Goal: Task Accomplishment & Management: Complete application form

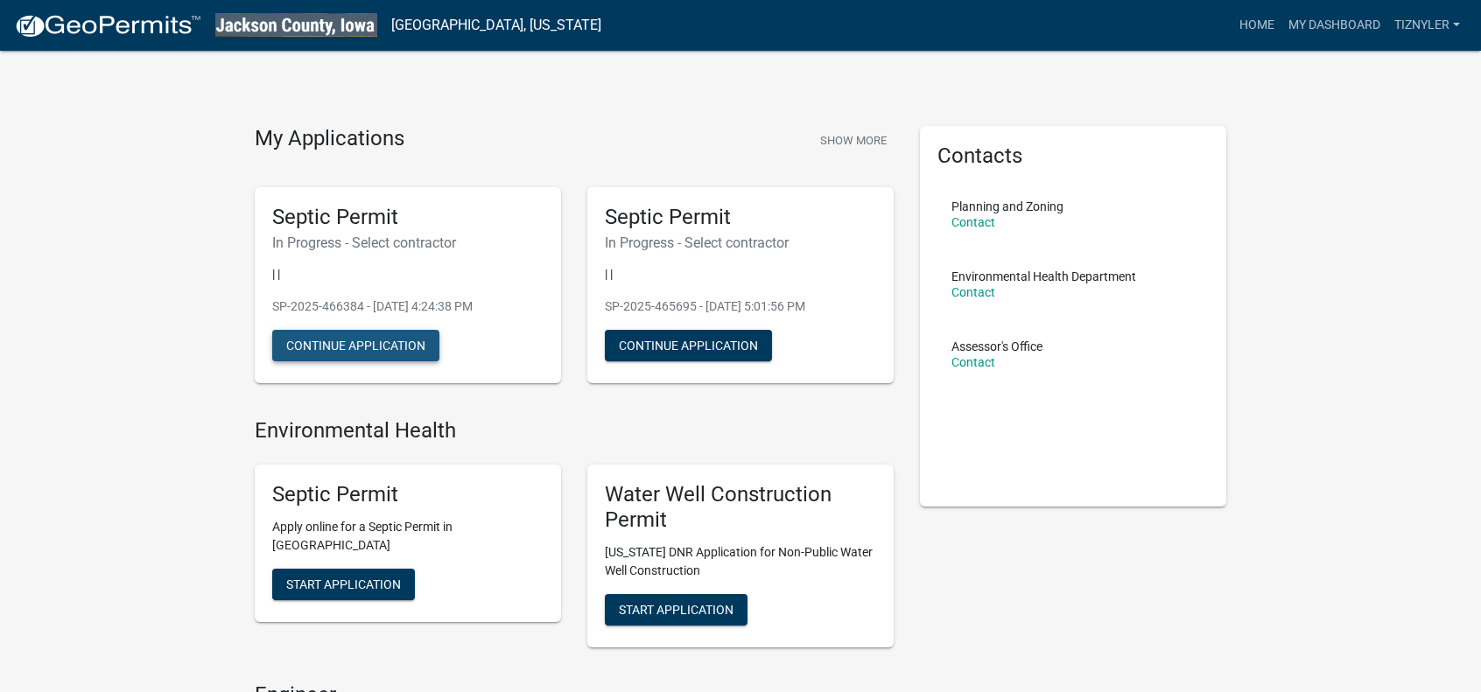
click at [368, 337] on button "Continue Application" at bounding box center [355, 346] width 167 height 32
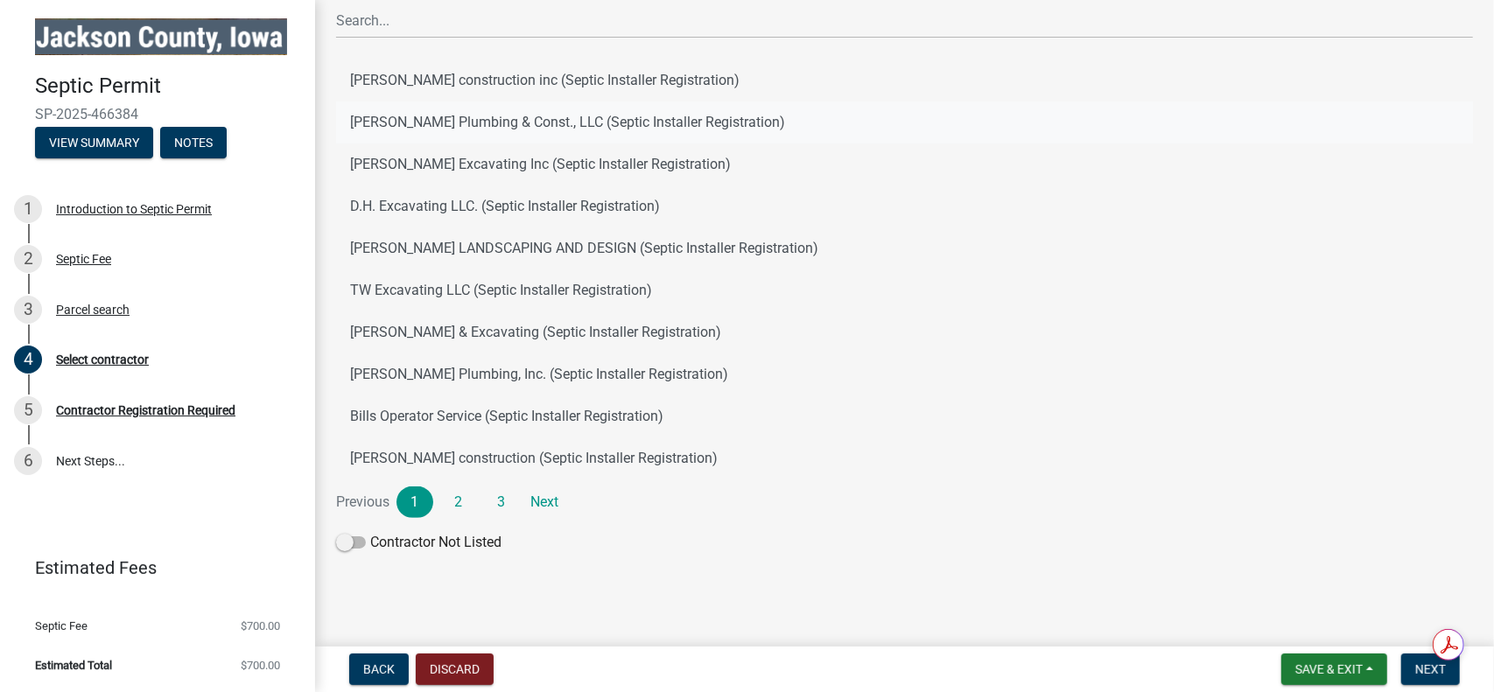
scroll to position [238, 0]
click at [541, 494] on link "Next" at bounding box center [545, 500] width 37 height 32
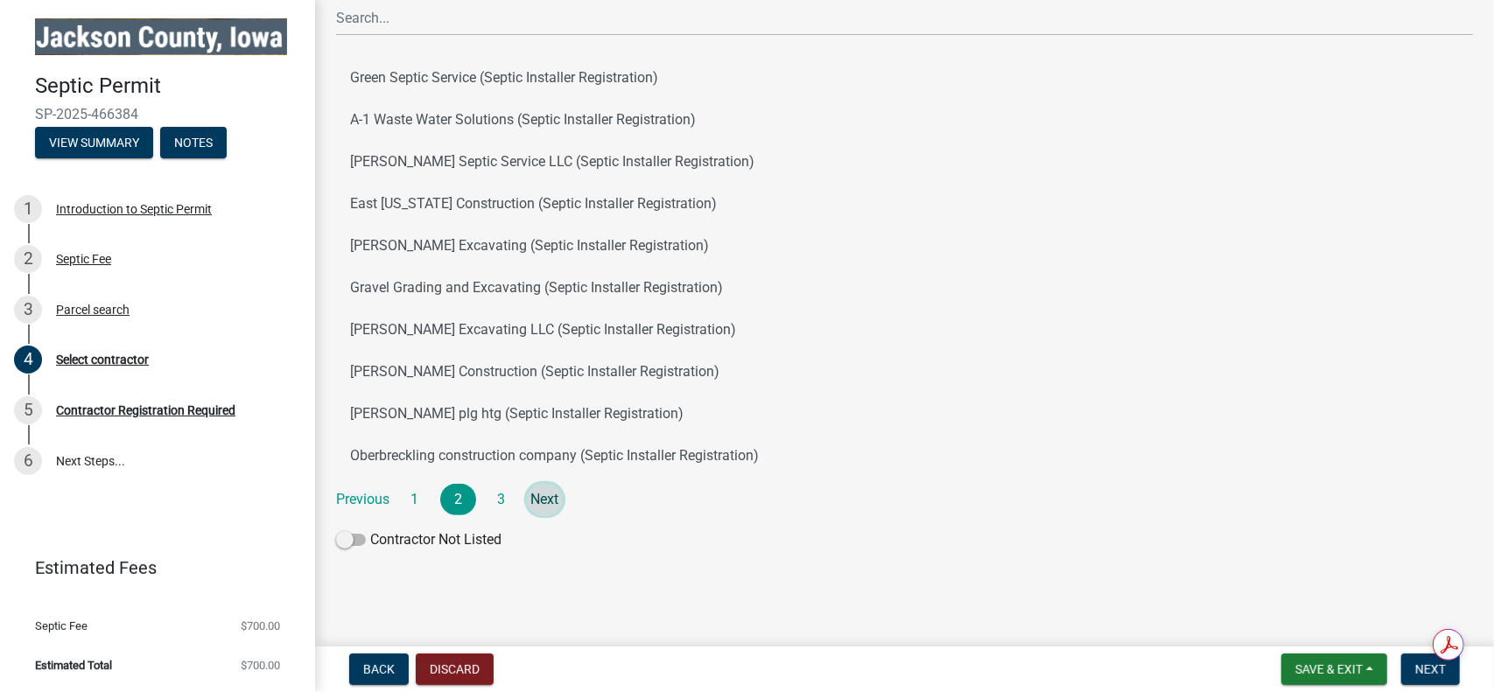
click at [543, 498] on link "Next" at bounding box center [545, 500] width 37 height 32
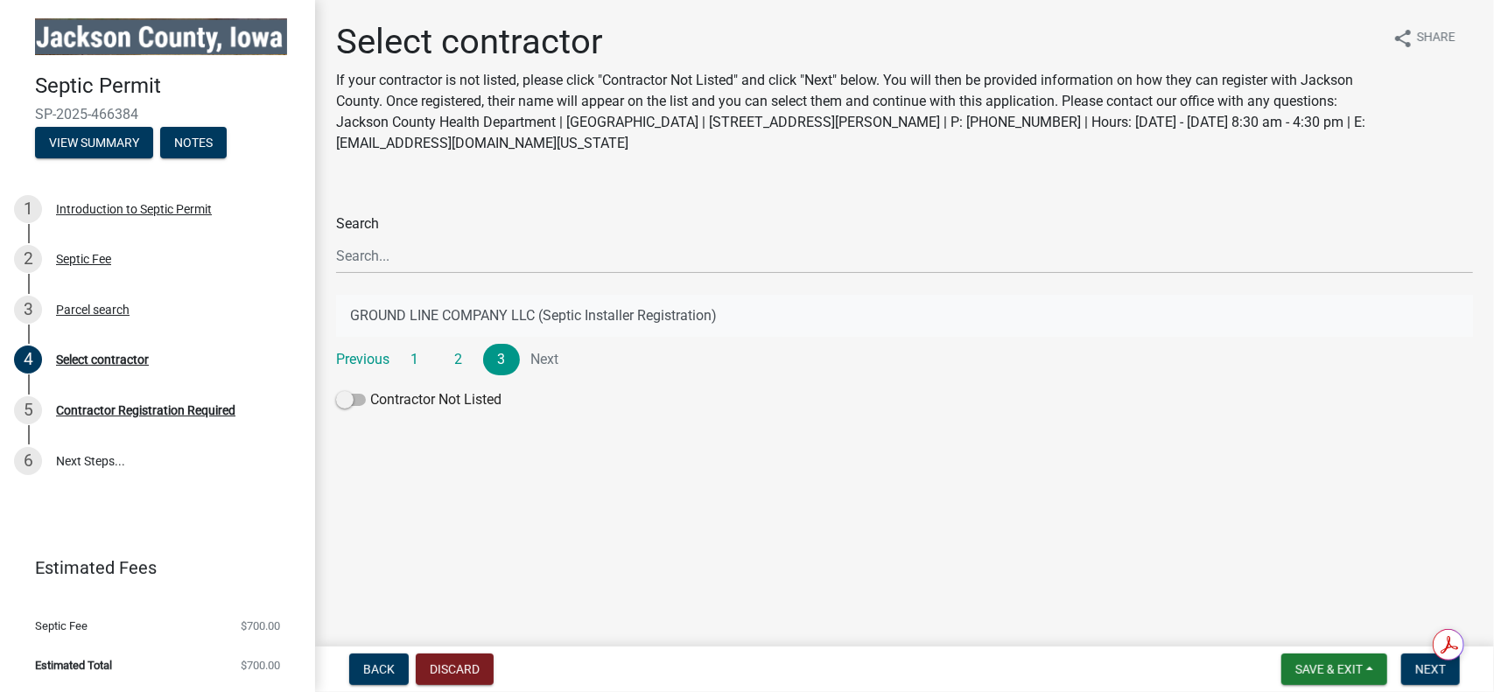
click at [597, 311] on button "GROUND LINE COMPANY LLC (Septic Installer Registration)" at bounding box center [904, 316] width 1137 height 42
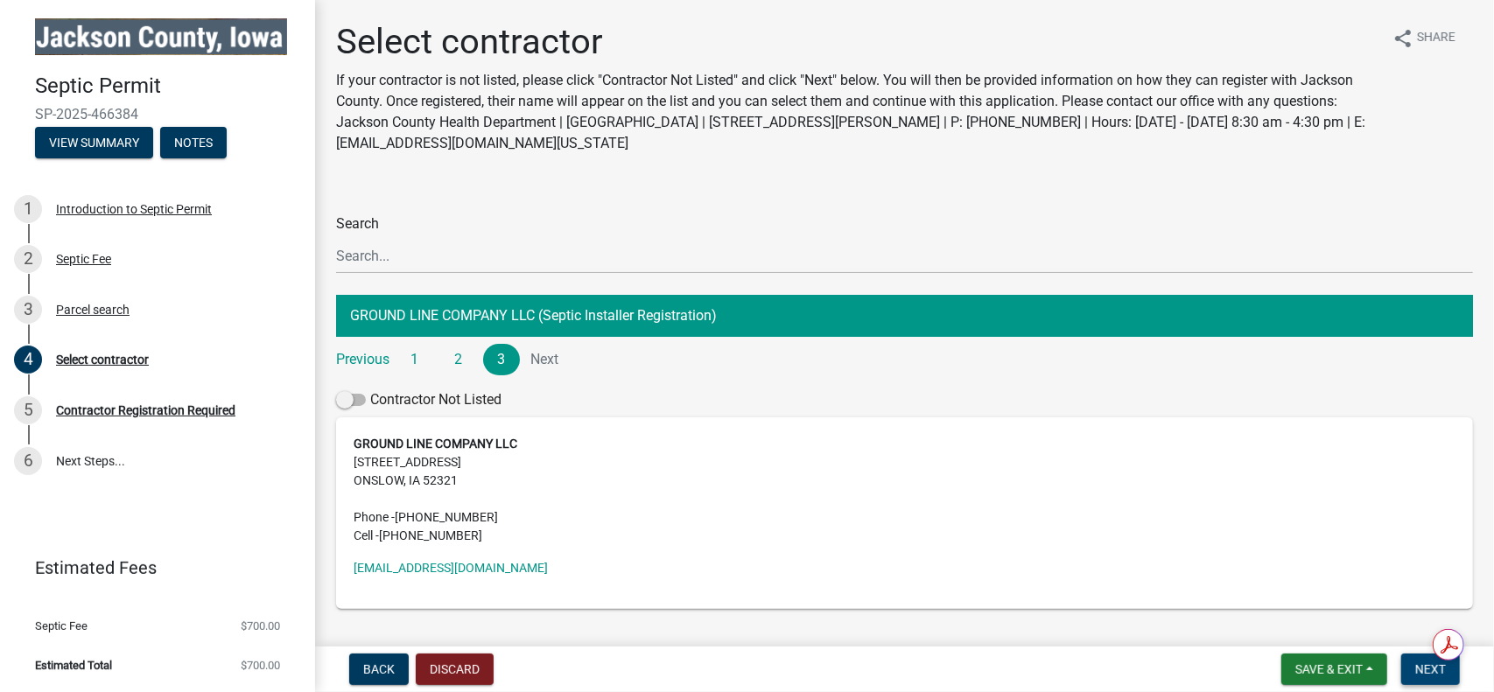
click at [1442, 671] on span "Next" at bounding box center [1430, 669] width 31 height 14
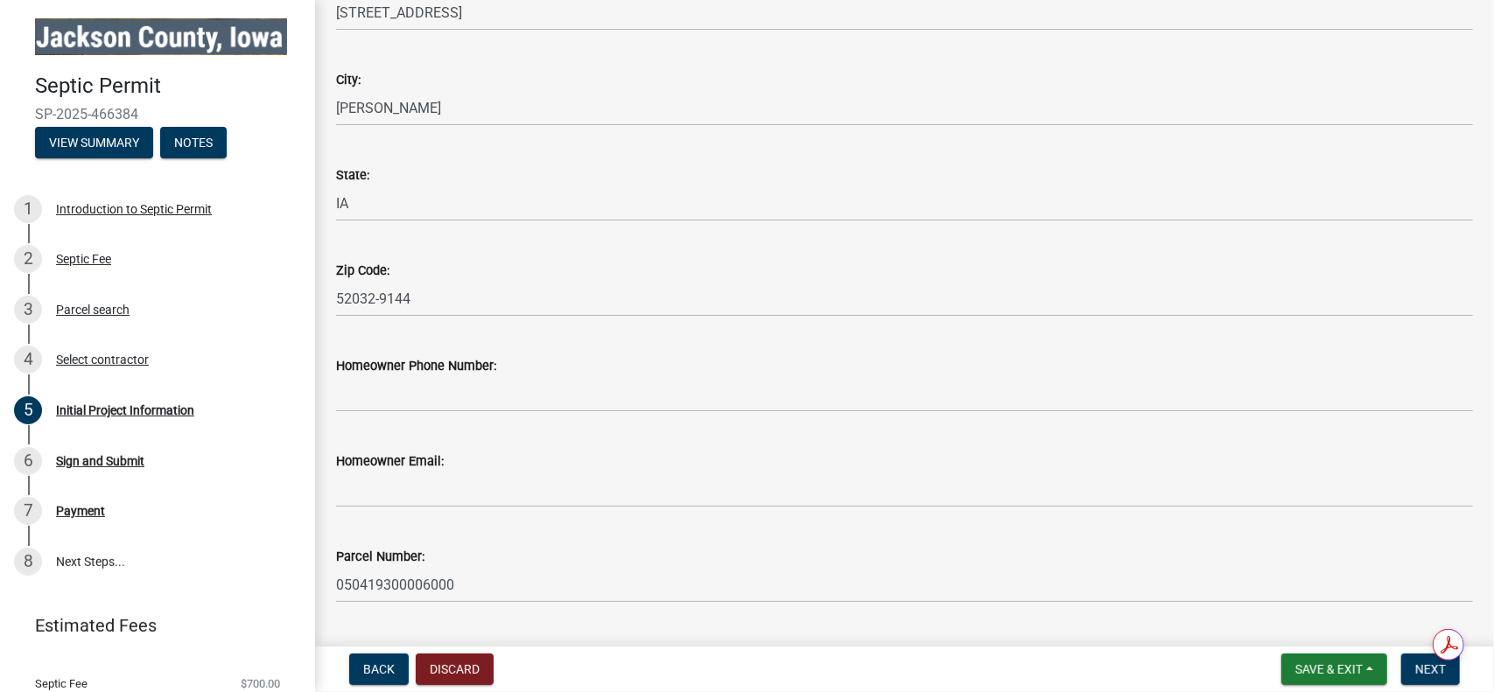
scroll to position [438, 0]
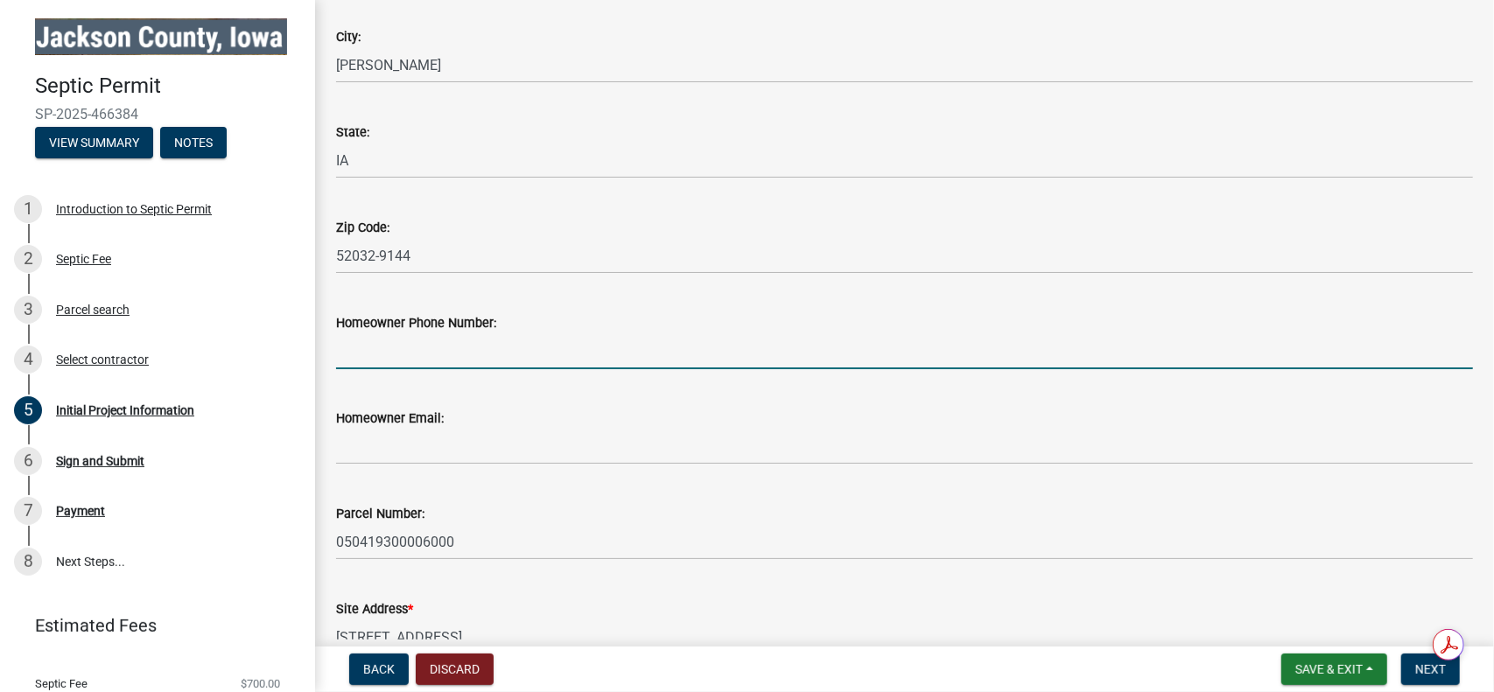
click at [634, 341] on input "Homeowner Phone Number:" at bounding box center [904, 351] width 1137 height 36
type input "5634519188"
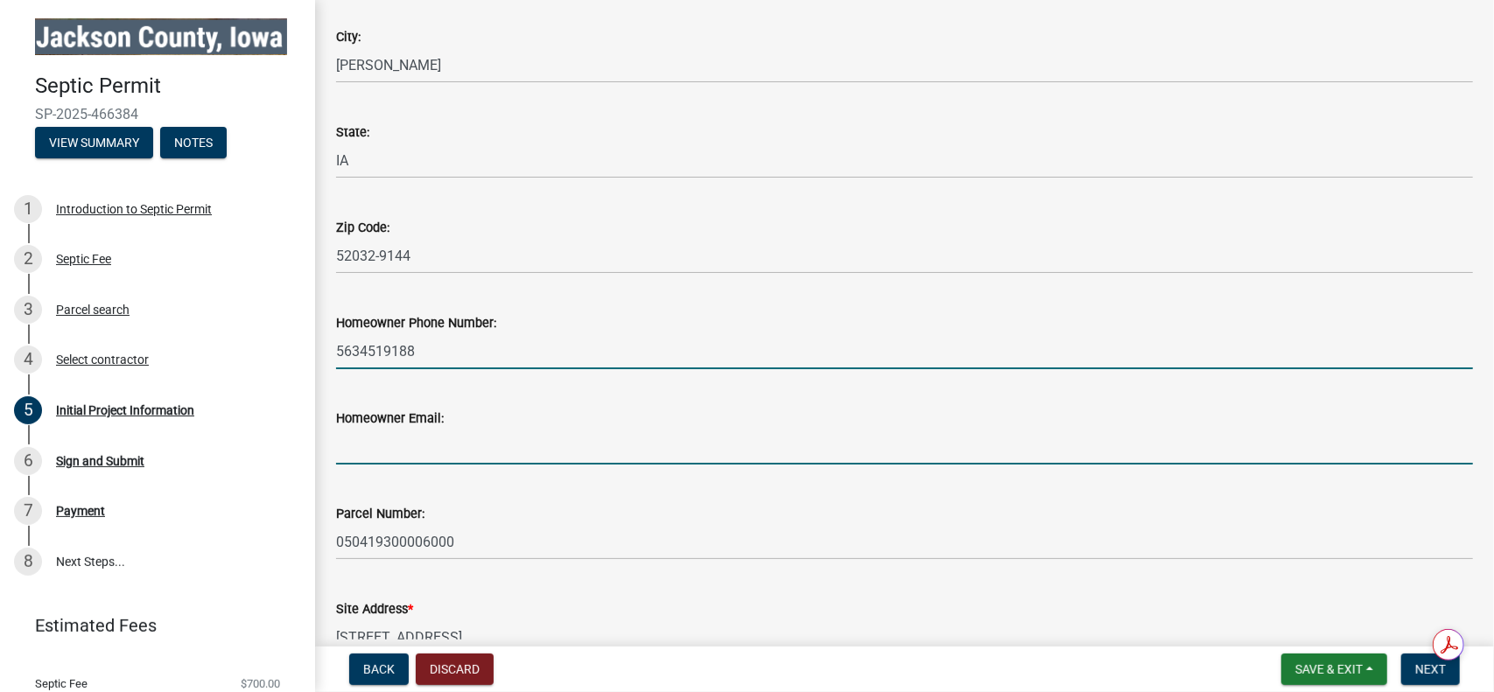
click at [616, 447] on input "Homeowner Email:" at bounding box center [904, 447] width 1137 height 36
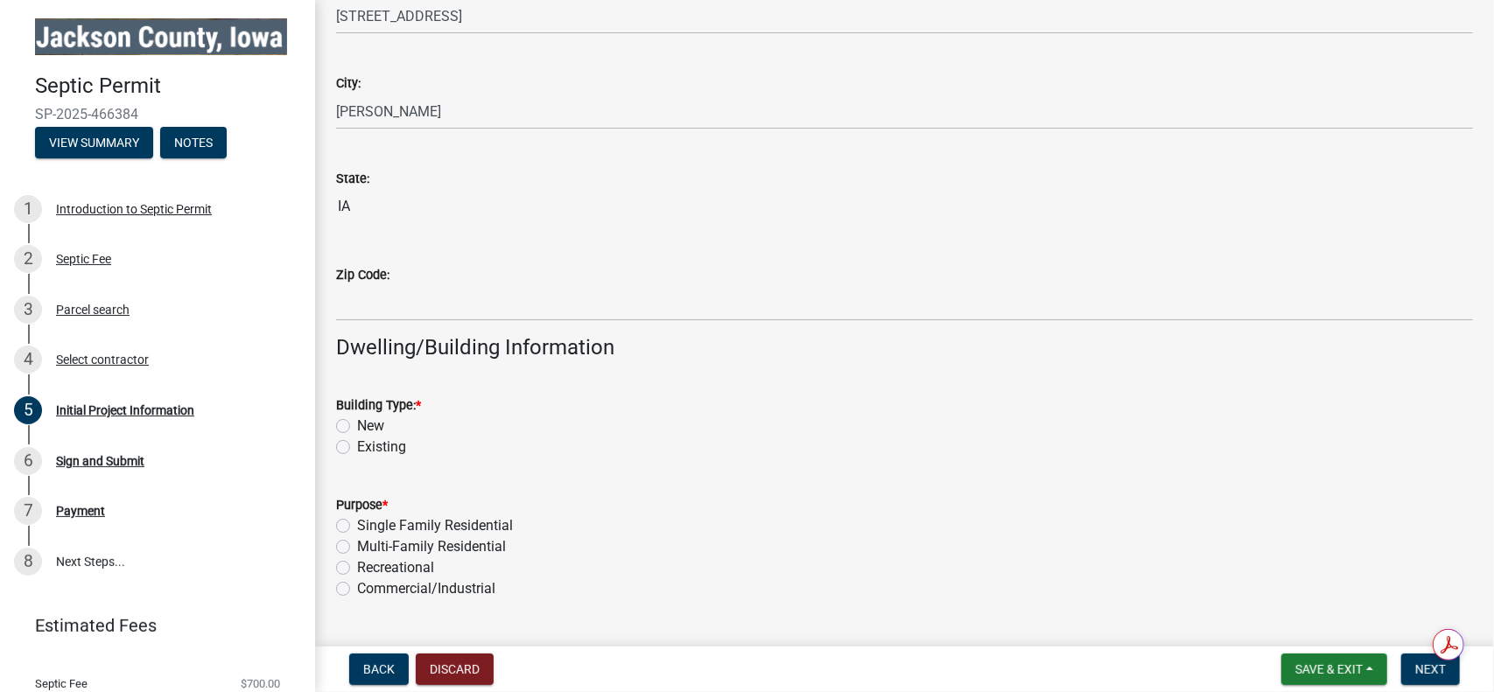
scroll to position [1225, 0]
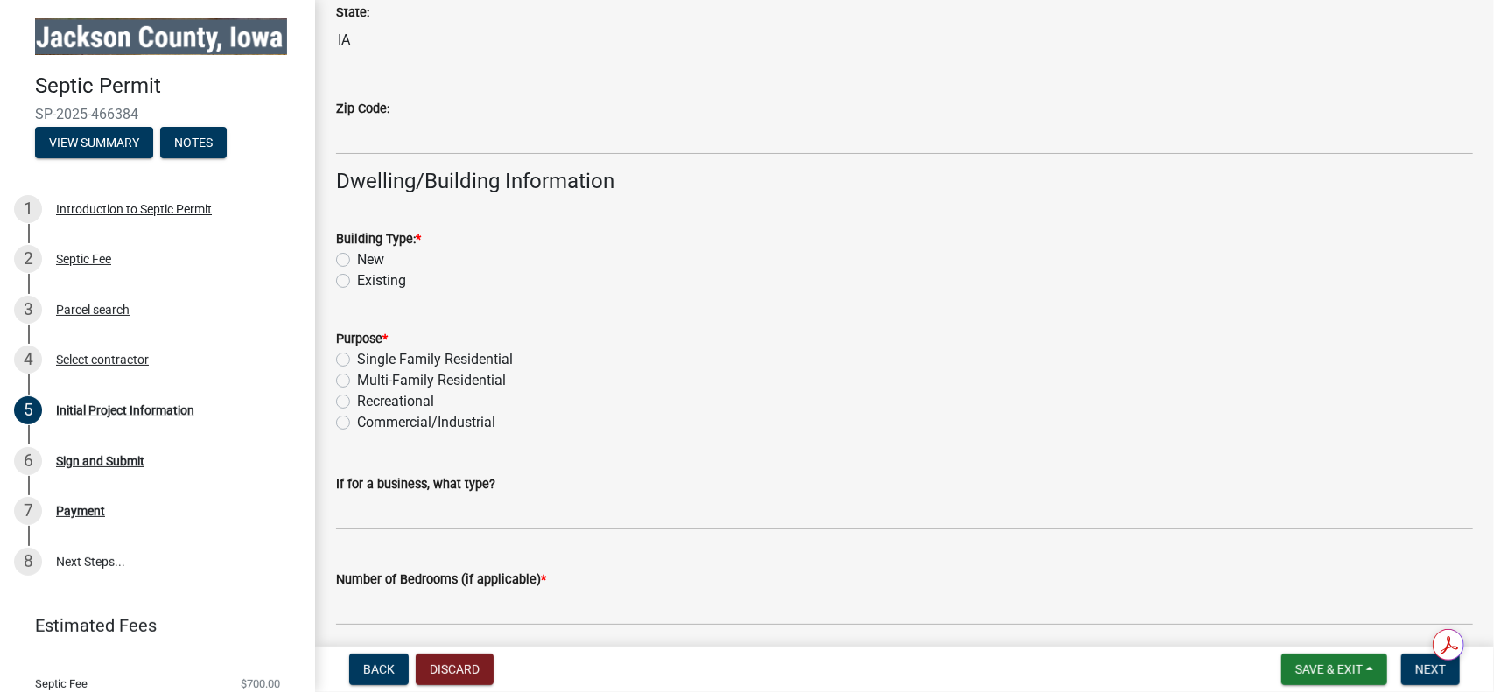
type input "[EMAIL_ADDRESS][DOMAIN_NAME]"
click at [357, 256] on label "New" at bounding box center [370, 259] width 27 height 21
click at [357, 256] on input "New" at bounding box center [362, 254] width 11 height 11
radio input "true"
click at [357, 357] on label "Single Family Residential" at bounding box center [435, 359] width 156 height 21
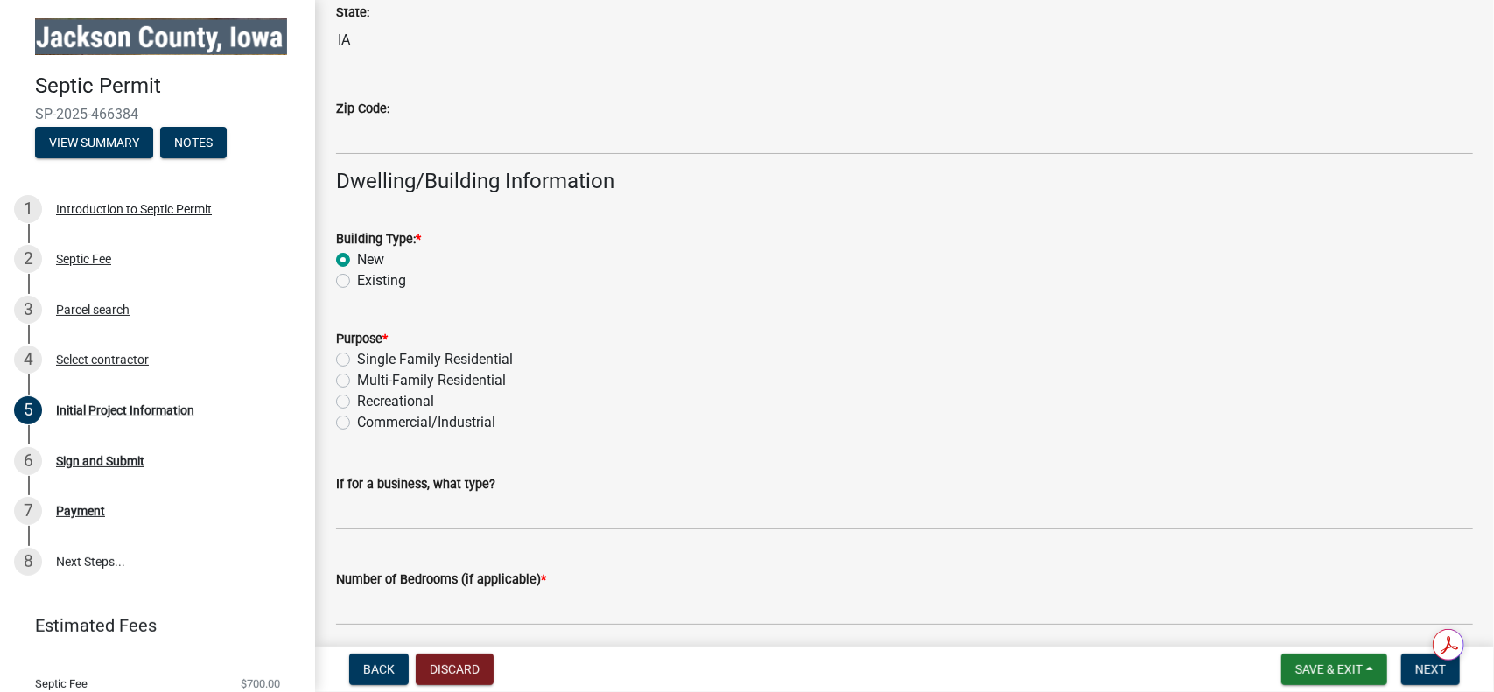
click at [357, 357] on input "Single Family Residential" at bounding box center [362, 354] width 11 height 11
radio input "true"
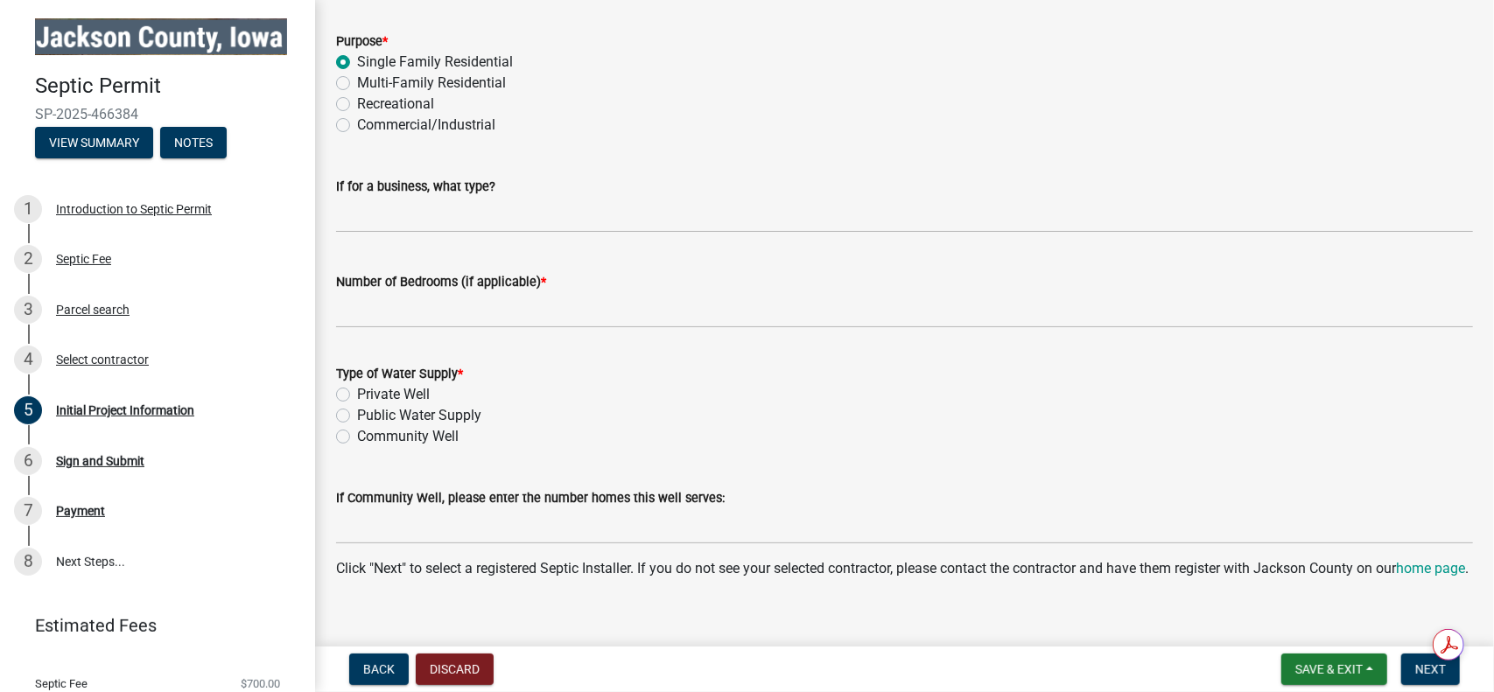
scroll to position [1565, 0]
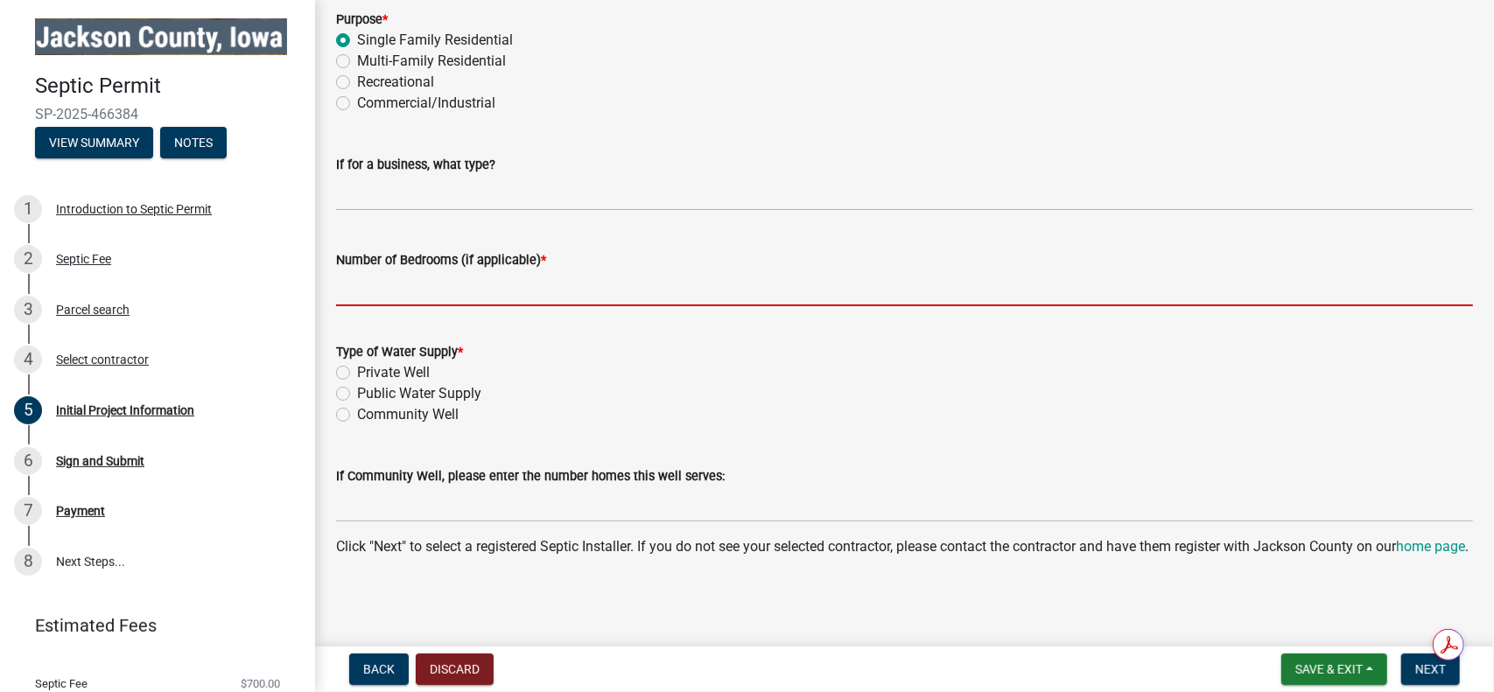
click at [632, 272] on input "Number of Bedrooms (if applicable) *" at bounding box center [904, 288] width 1137 height 36
type input "3"
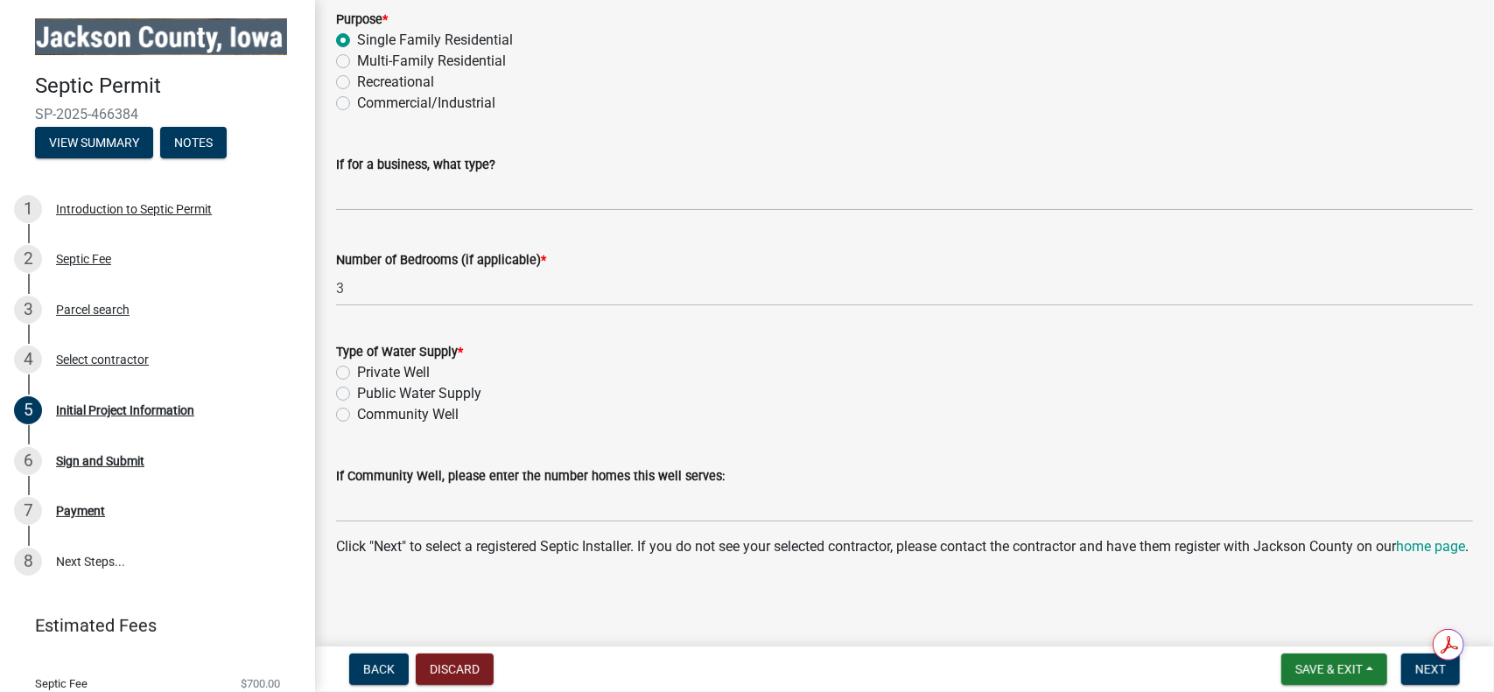
click at [405, 362] on label "Private Well" at bounding box center [393, 372] width 73 height 21
click at [368, 362] on input "Private Well" at bounding box center [362, 367] width 11 height 11
radio input "true"
click at [1432, 667] on span "Next" at bounding box center [1430, 669] width 31 height 14
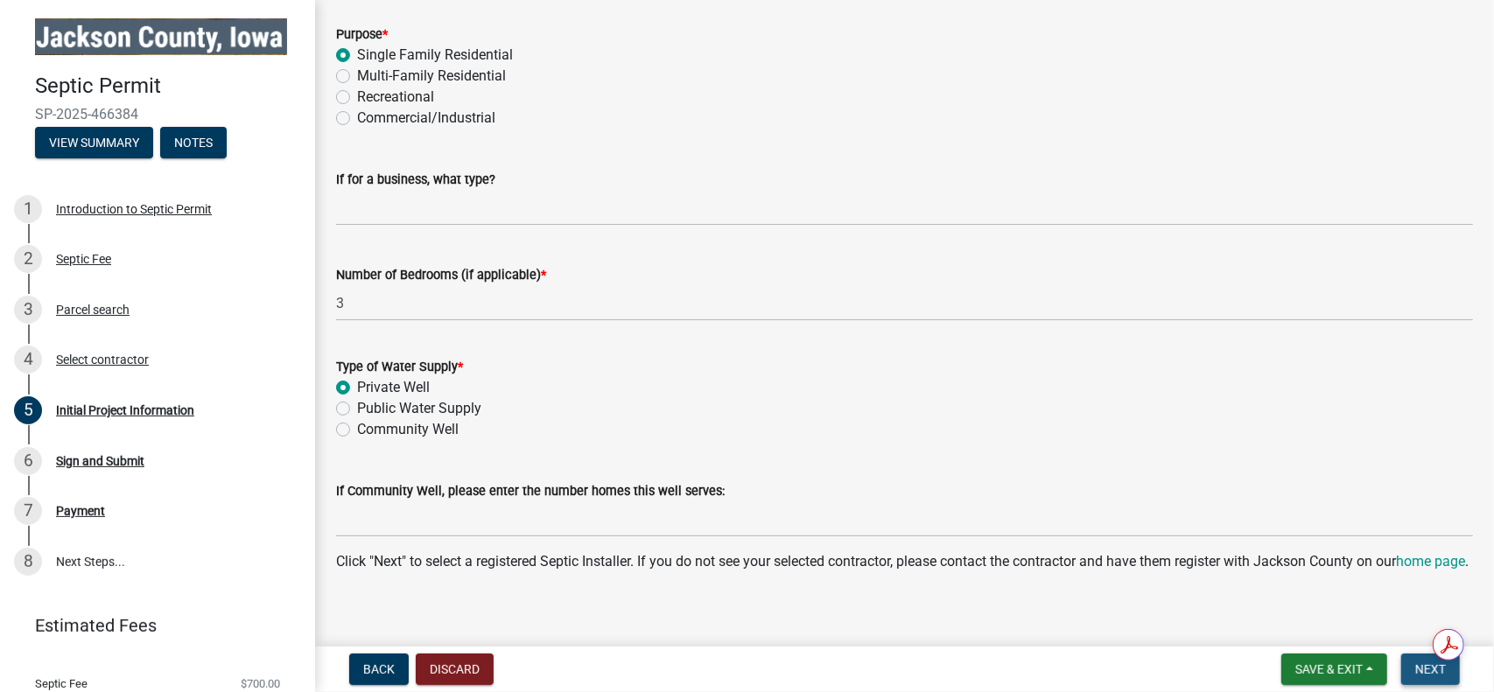
scroll to position [1600, 0]
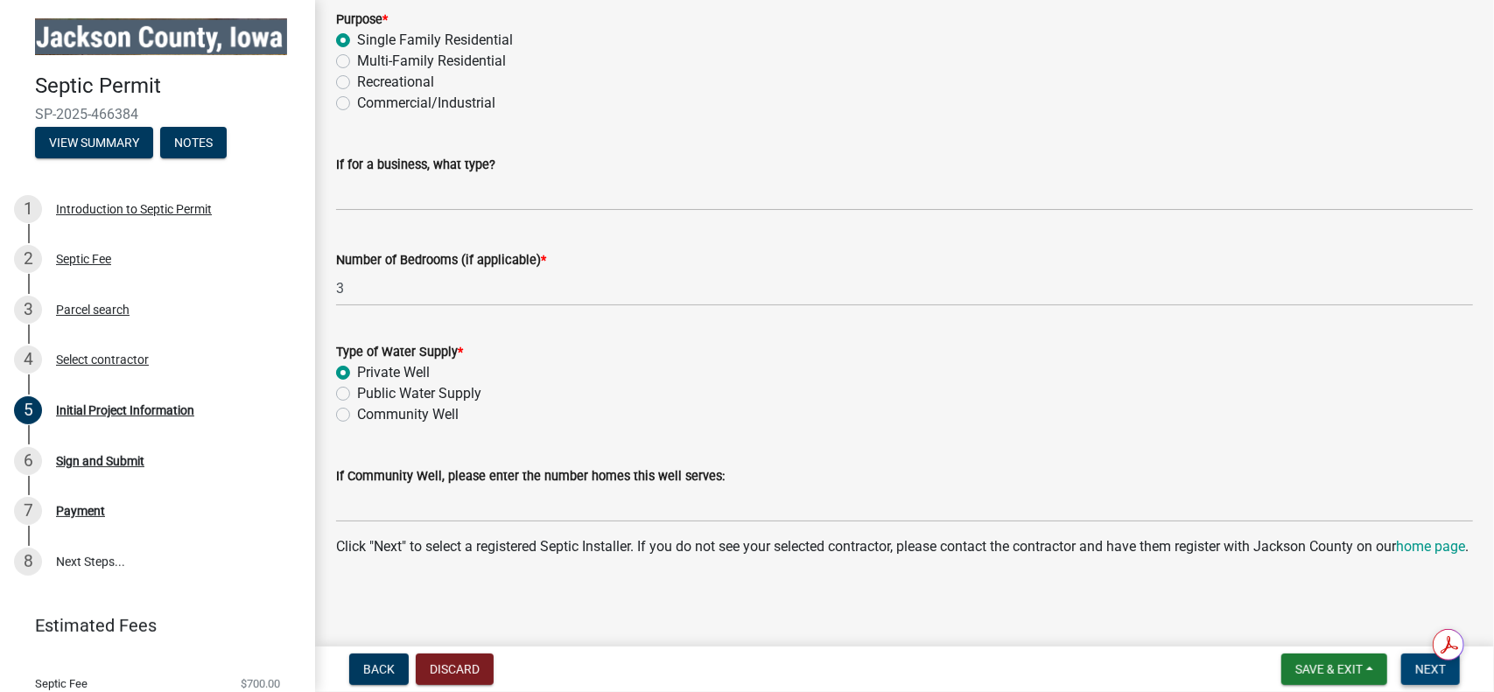
click at [1439, 673] on span "Next" at bounding box center [1430, 669] width 31 height 14
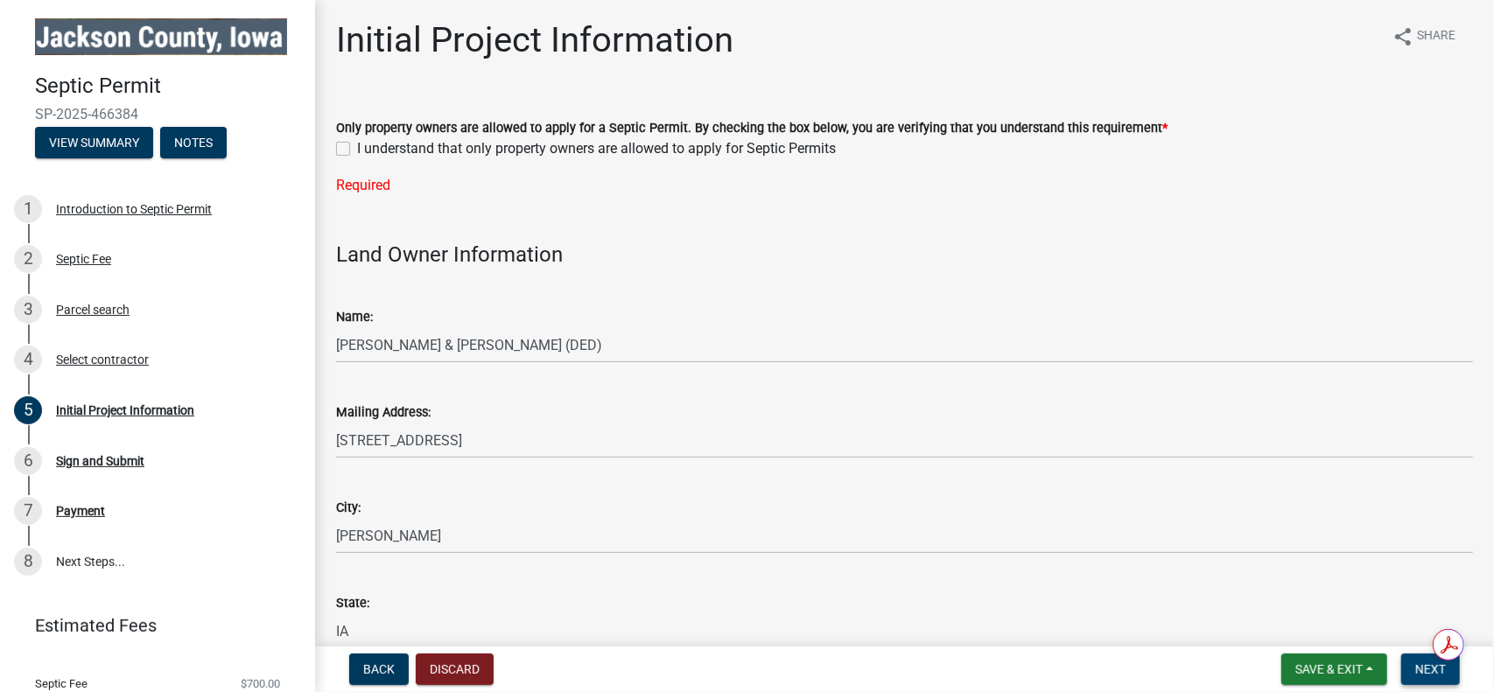
scroll to position [0, 0]
click at [357, 149] on label "I understand that only property owners are allowed to apply for Septic Permits" at bounding box center [596, 150] width 479 height 21
click at [357, 149] on input "I understand that only property owners are allowed to apply for Septic Permits" at bounding box center [362, 145] width 11 height 11
checkbox input "true"
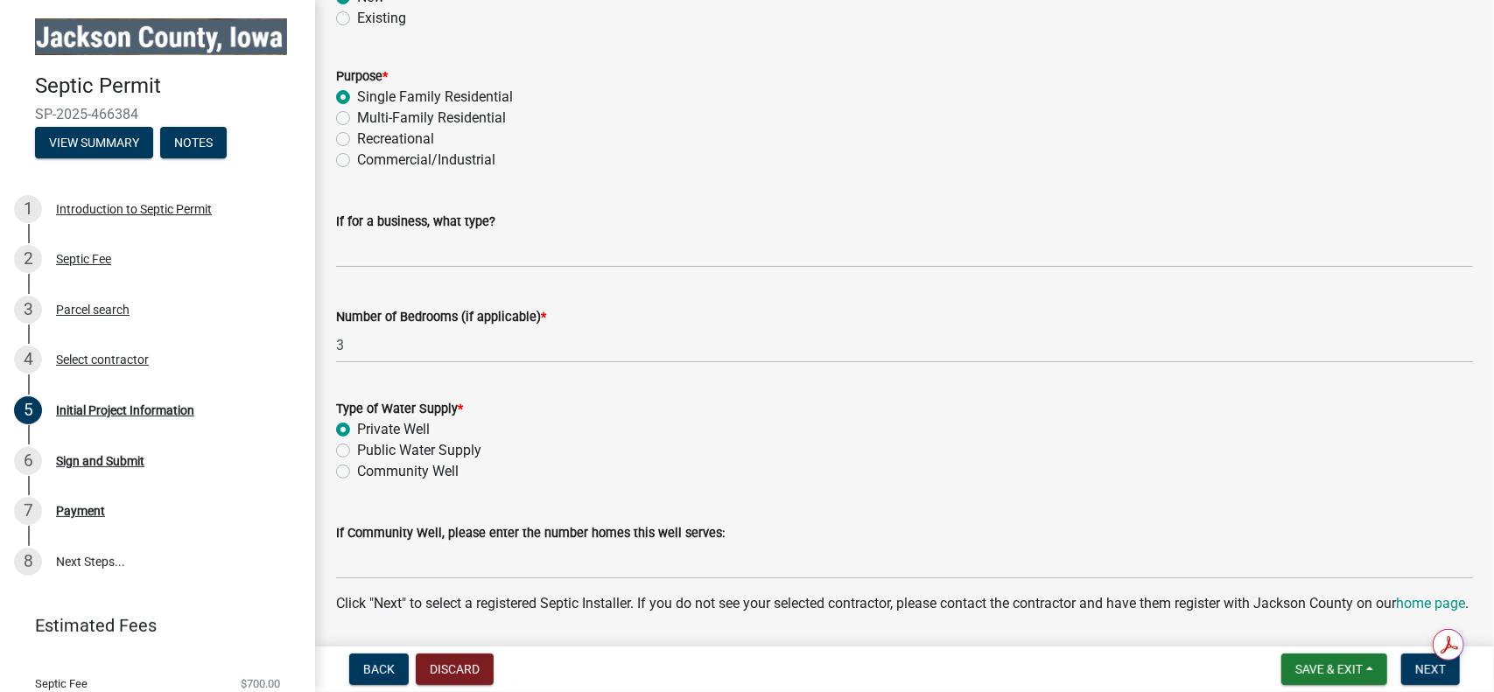
scroll to position [1565, 0]
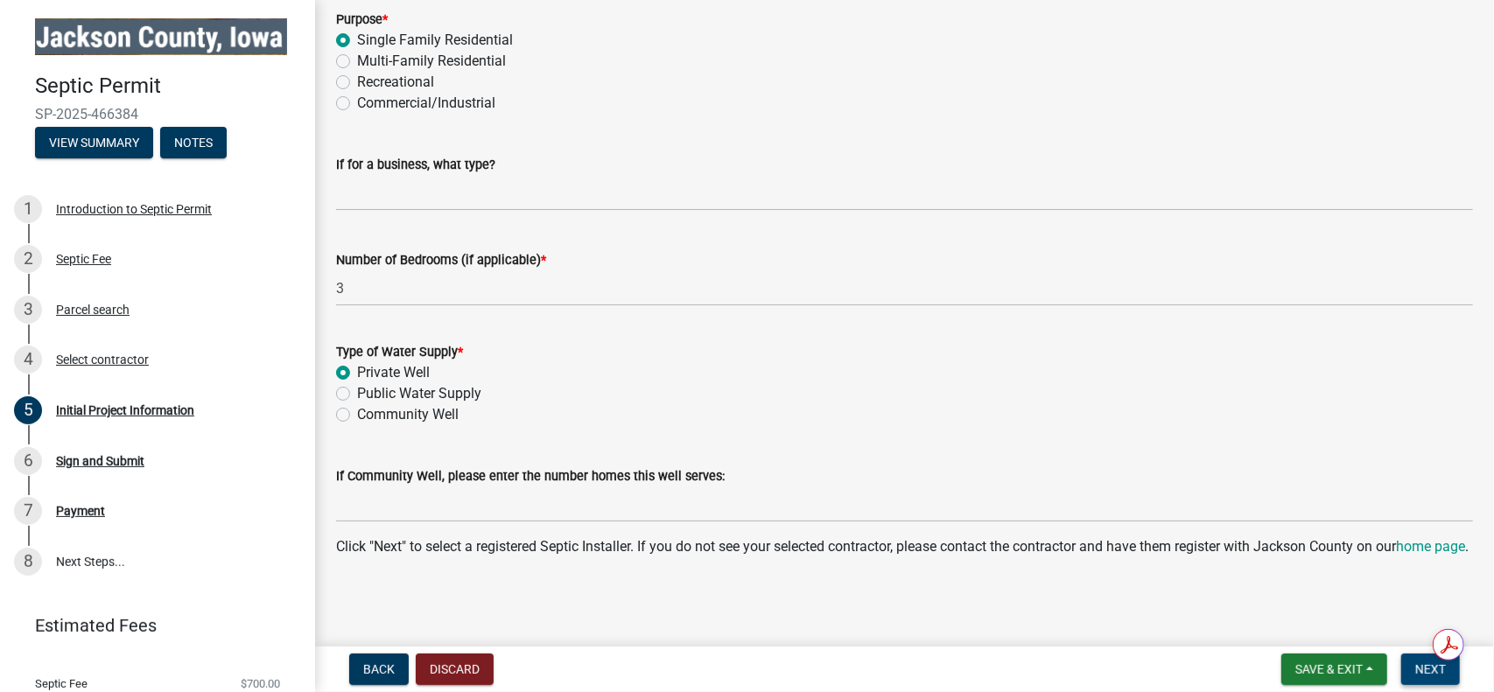
click at [1412, 669] on button "Next" at bounding box center [1430, 670] width 59 height 32
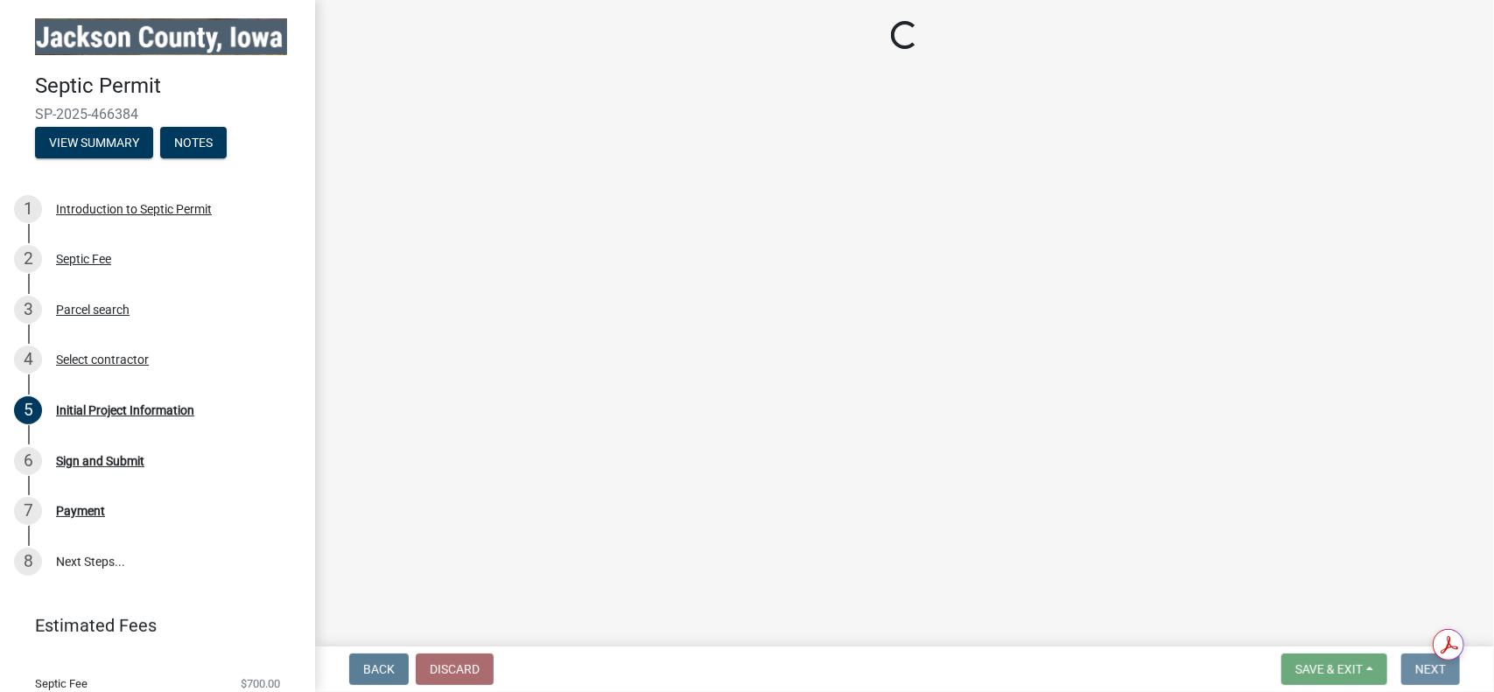
scroll to position [0, 0]
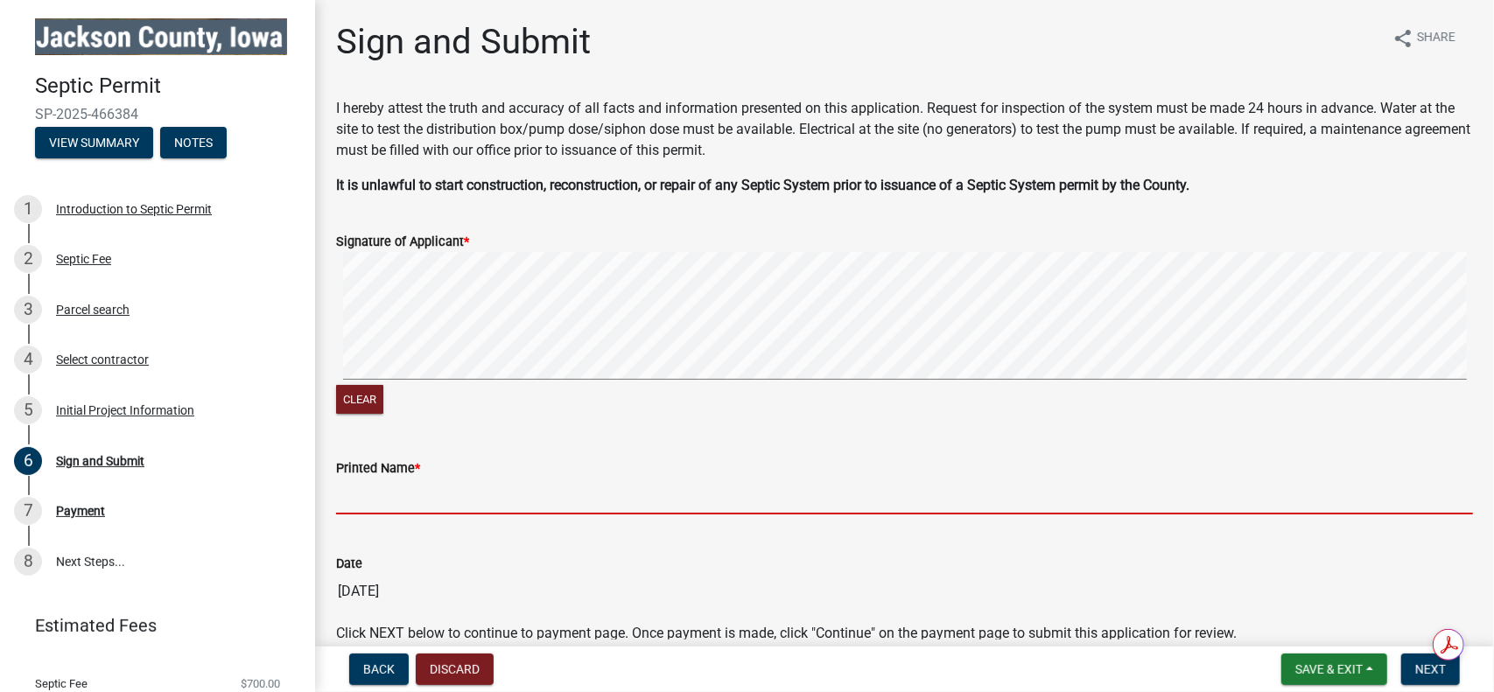
click at [389, 493] on input "Printed Name *" at bounding box center [904, 497] width 1137 height 36
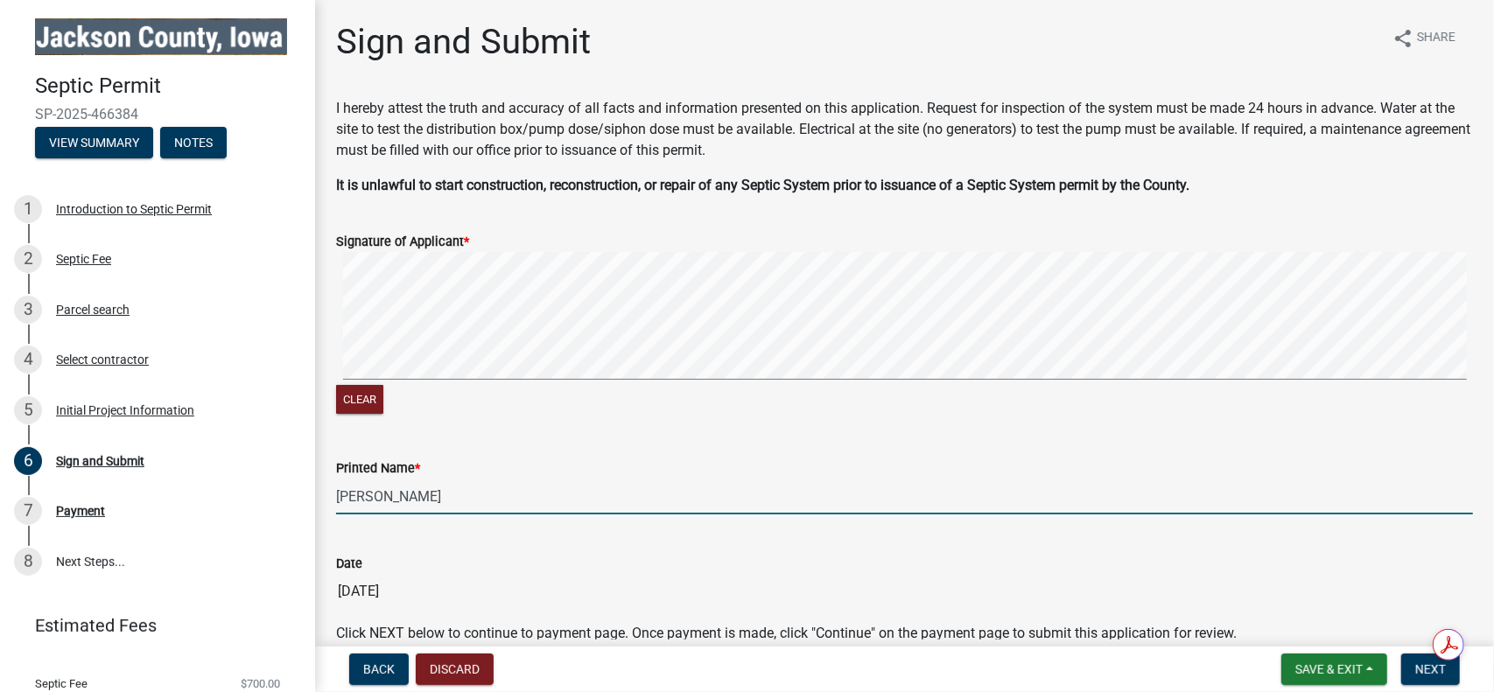
type input "[PERSON_NAME]"
click at [900, 572] on div "Date" at bounding box center [904, 563] width 1137 height 21
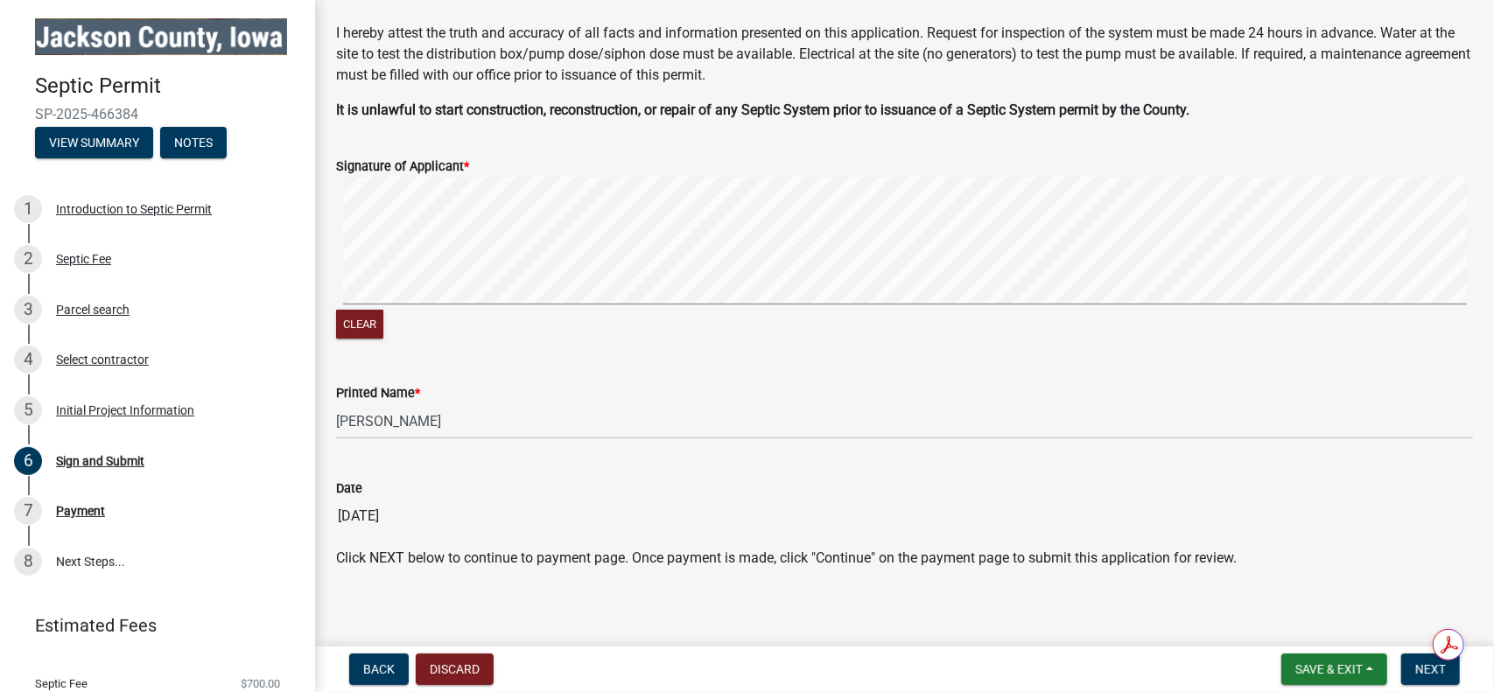
scroll to position [86, 0]
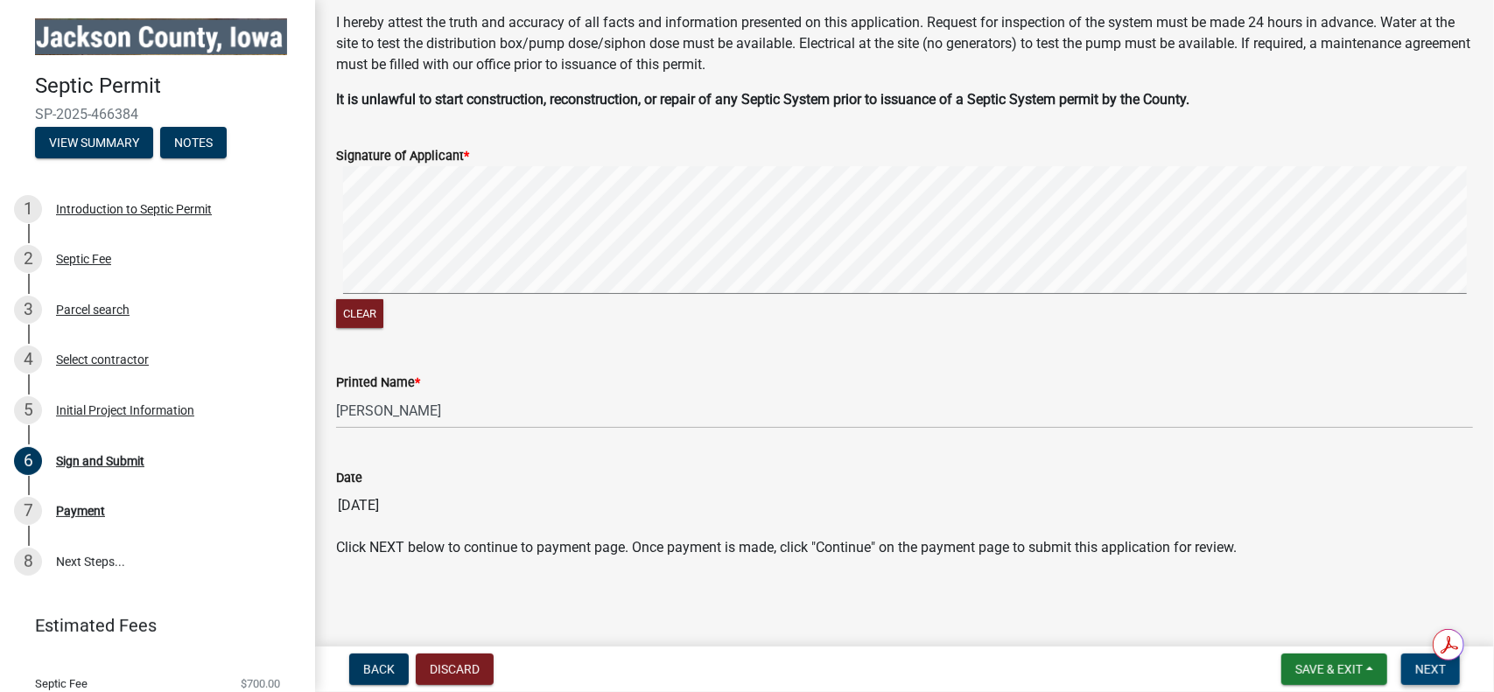
click at [1431, 669] on span "Next" at bounding box center [1430, 669] width 31 height 14
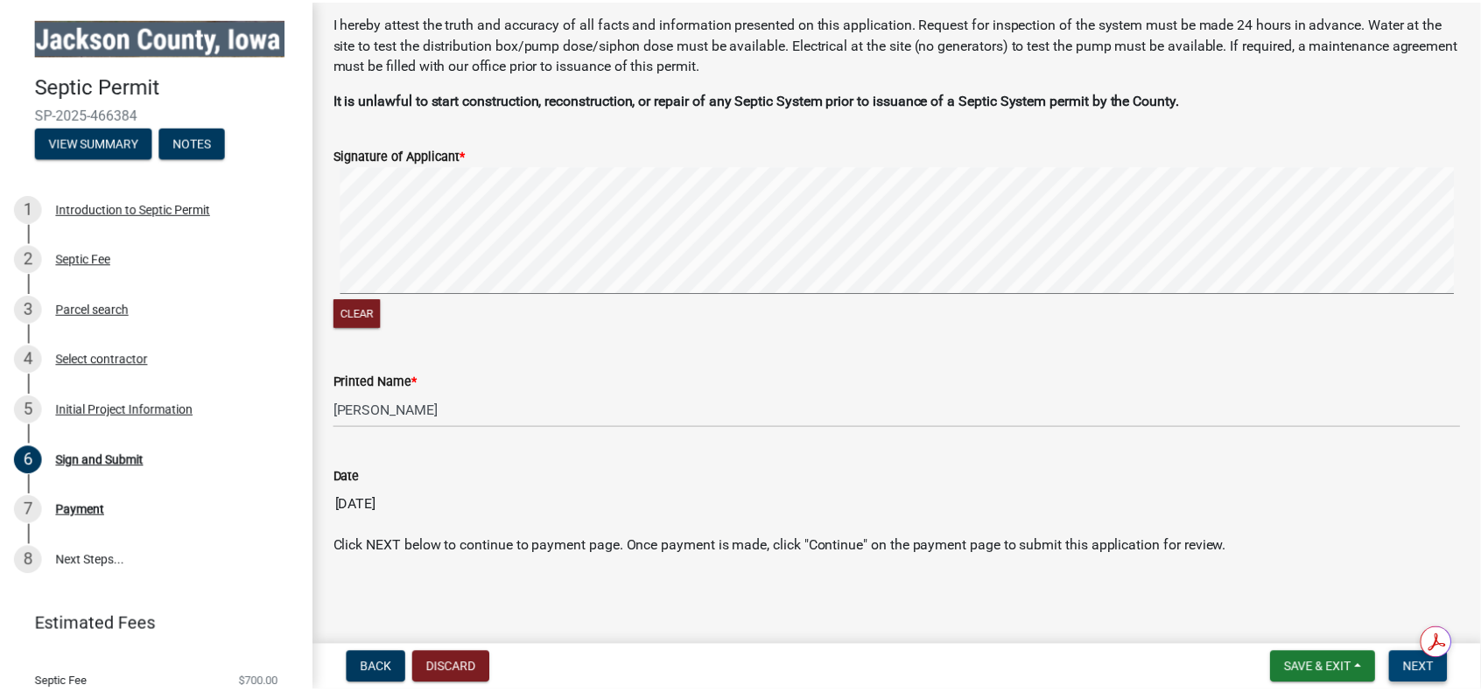
scroll to position [0, 0]
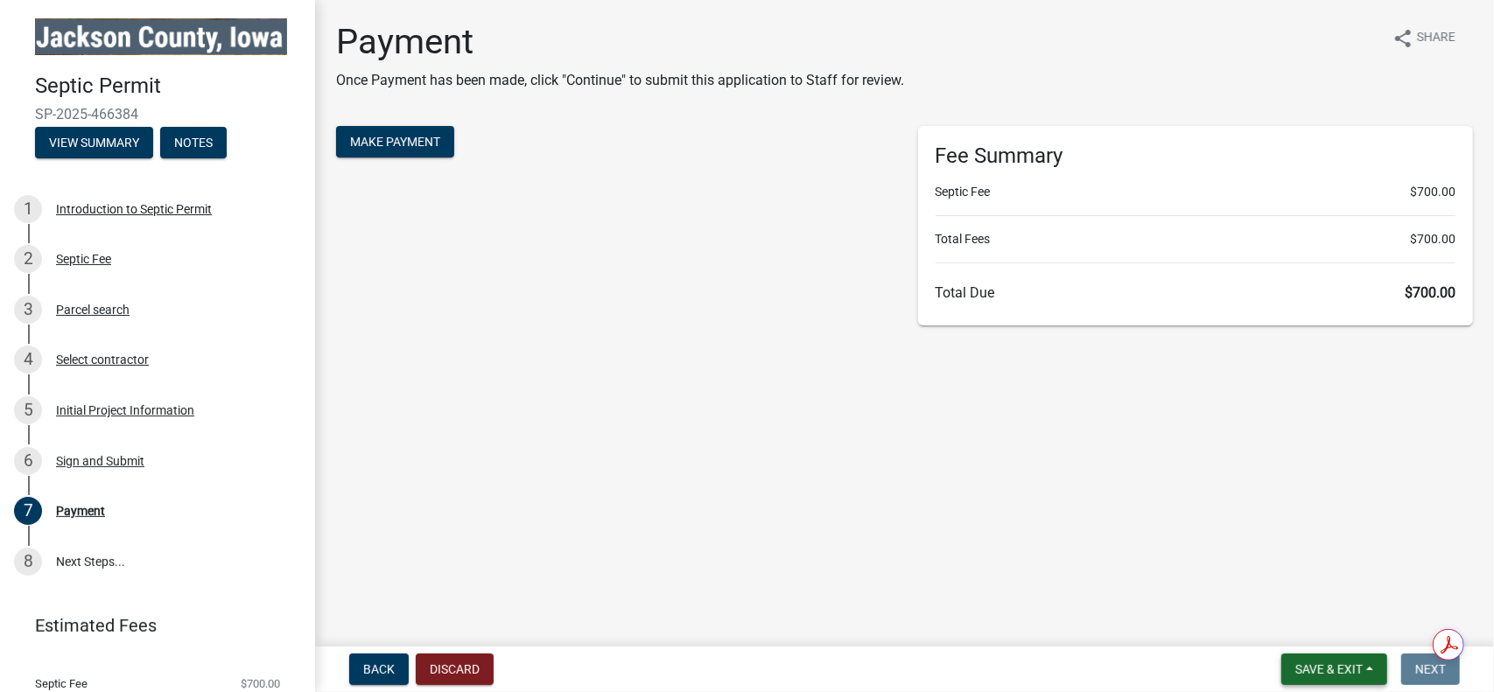
click at [1321, 659] on button "Save & Exit" at bounding box center [1334, 670] width 106 height 32
click at [1306, 632] on button "Save & Exit" at bounding box center [1317, 624] width 140 height 42
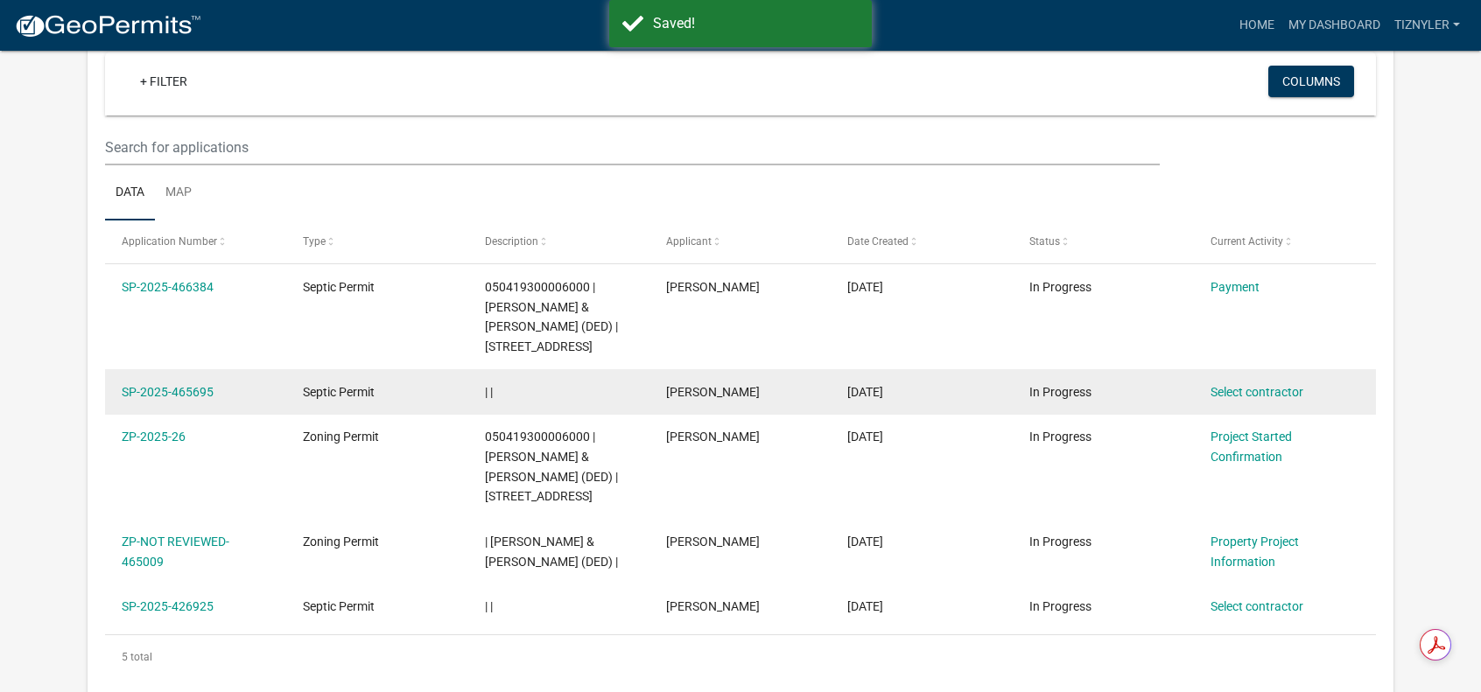
scroll to position [175, 0]
